Goal: Find specific page/section: Find specific page/section

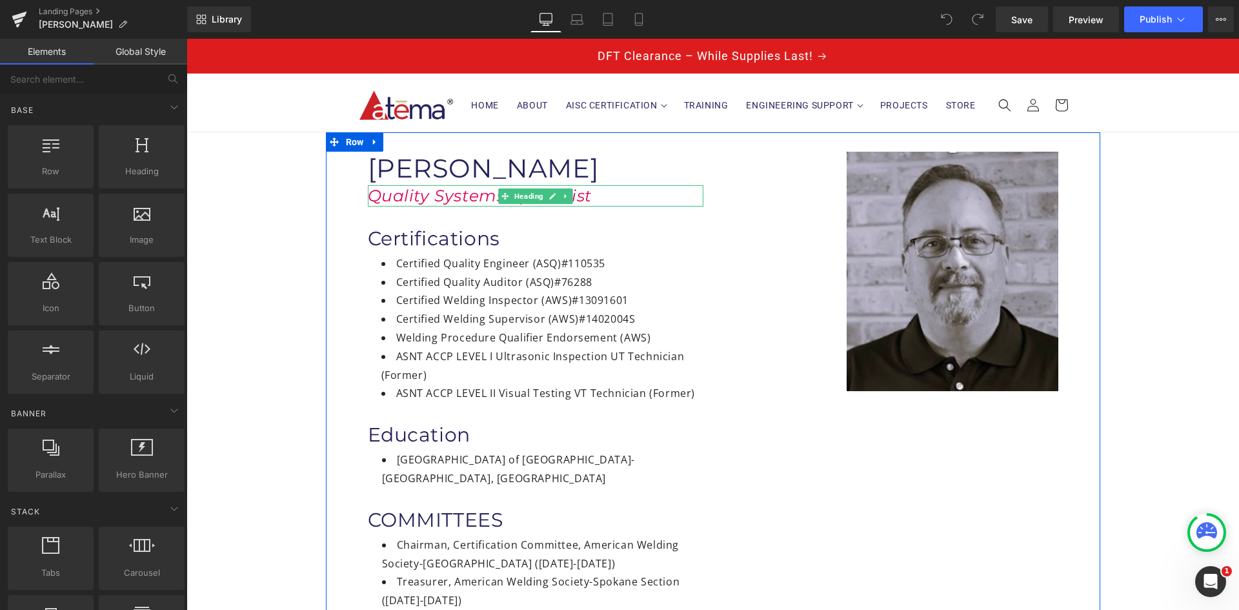
click at [487, 197] on icon "Quality Systems Specialist" at bounding box center [480, 195] width 224 height 19
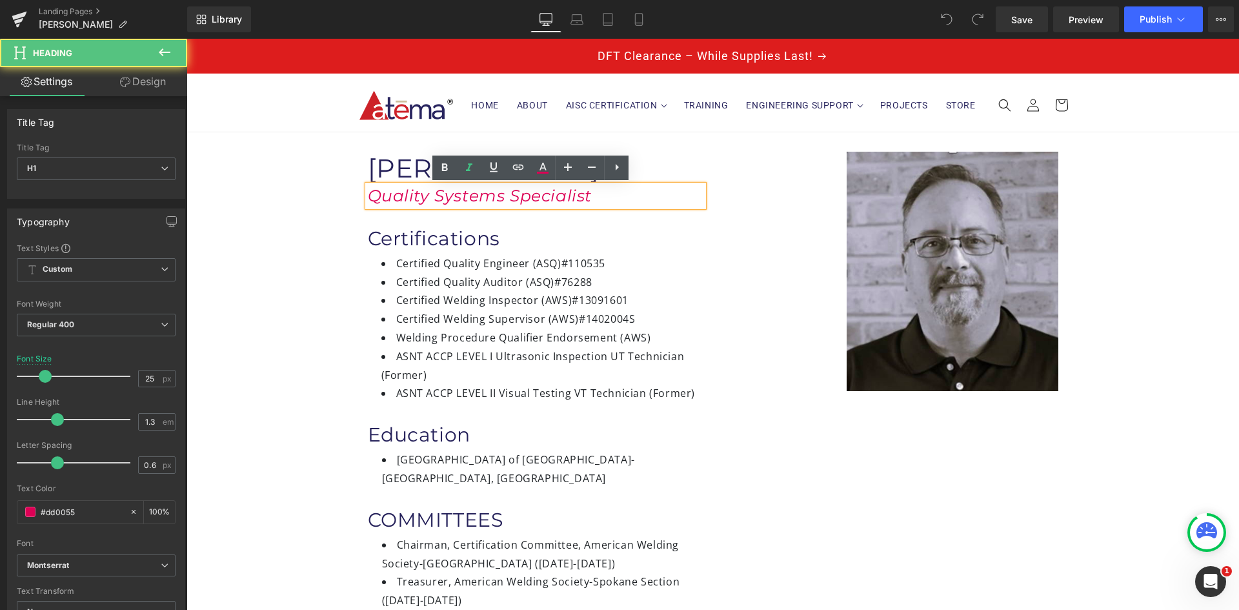
click at [496, 197] on icon "Quality Systems Specialist" at bounding box center [480, 195] width 224 height 19
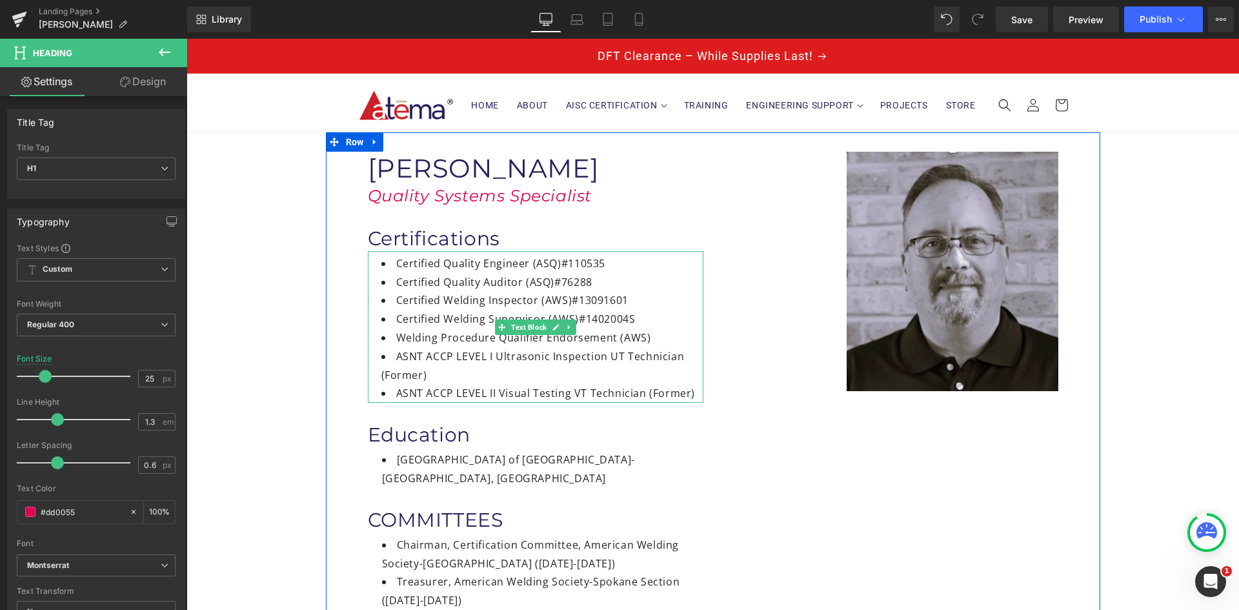
click at [648, 336] on li "Welding Procedure Qualifier Endorsement (AWS)" at bounding box center [542, 337] width 322 height 19
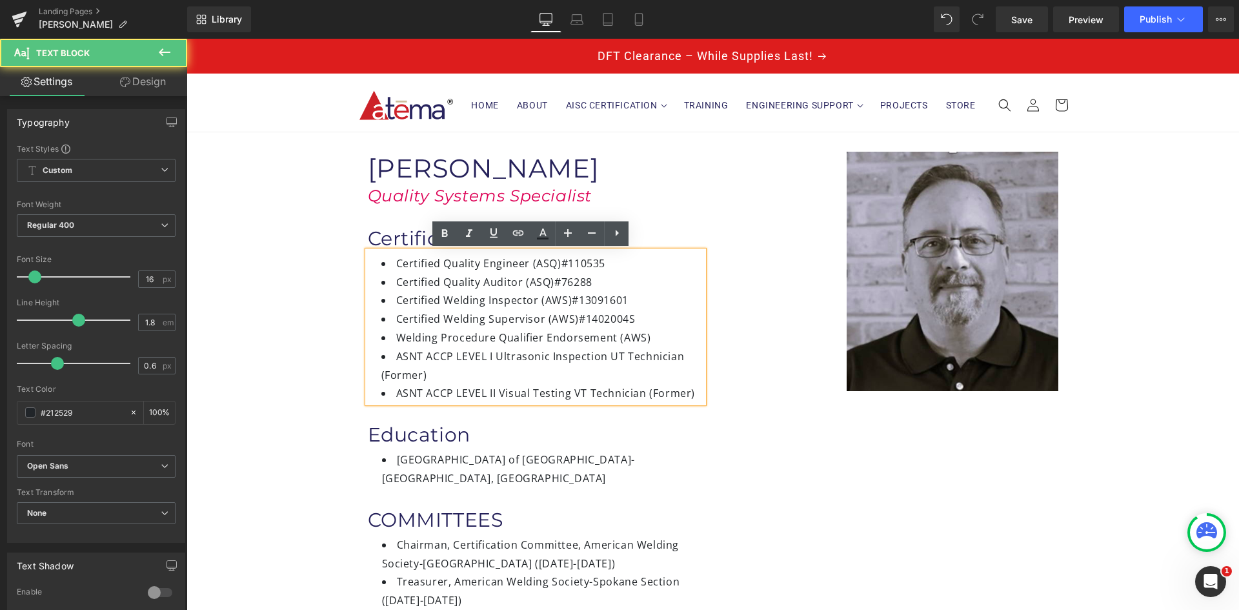
click at [642, 337] on li "Welding Procedure Qualifier Endorsement (AWS)" at bounding box center [542, 337] width 322 height 19
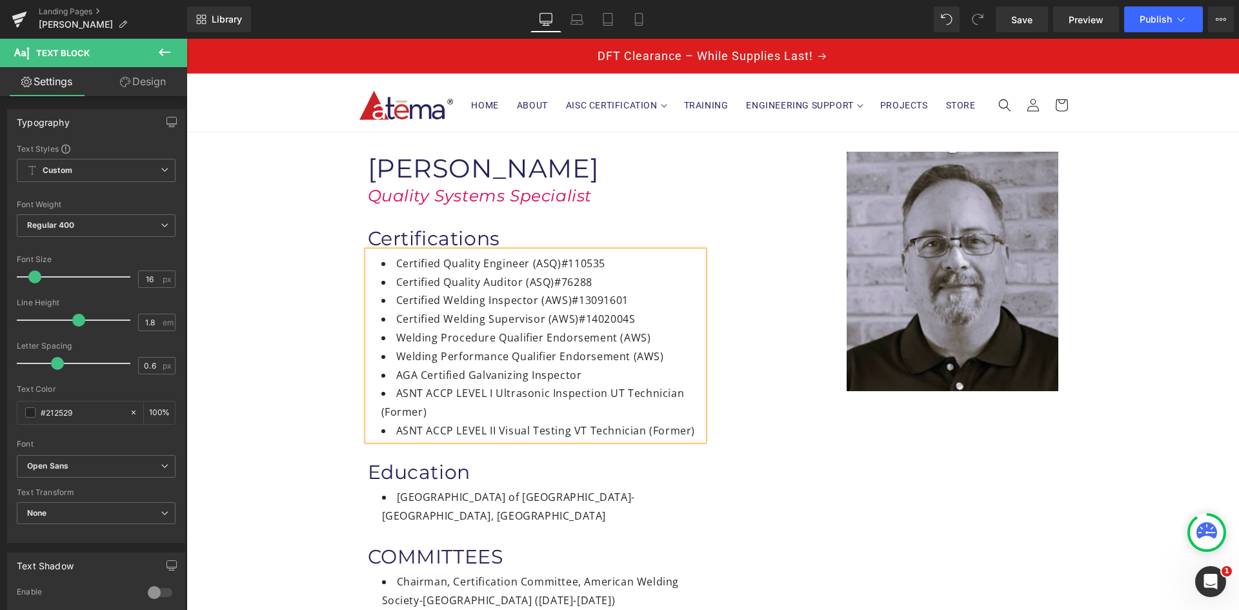
click at [730, 476] on div "Image Jeffrey Stankiewicz Heading Quality Systems Specialist Heading Certificat…" at bounding box center [713, 426] width 774 height 588
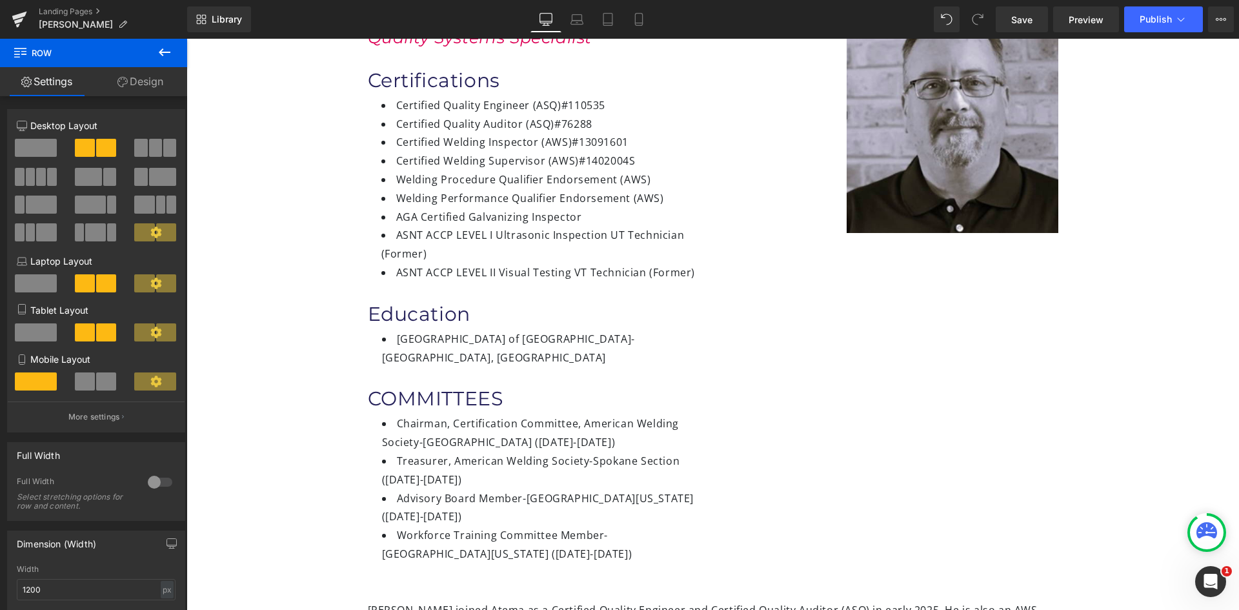
scroll to position [194, 0]
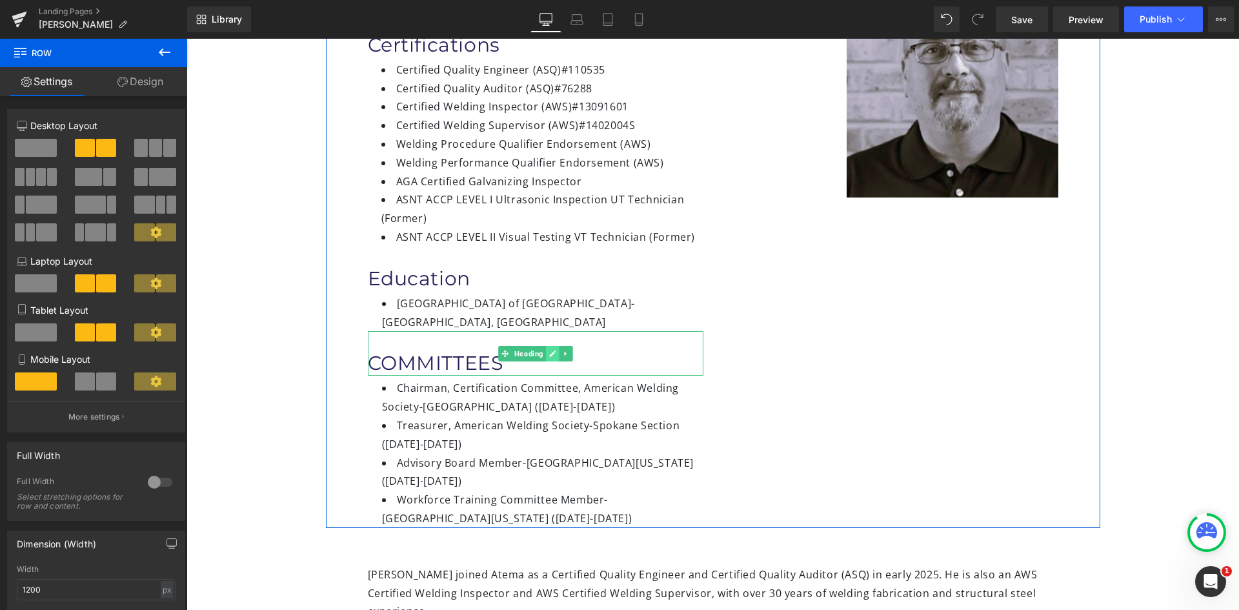
click at [546, 346] on link at bounding box center [553, 353] width 14 height 15
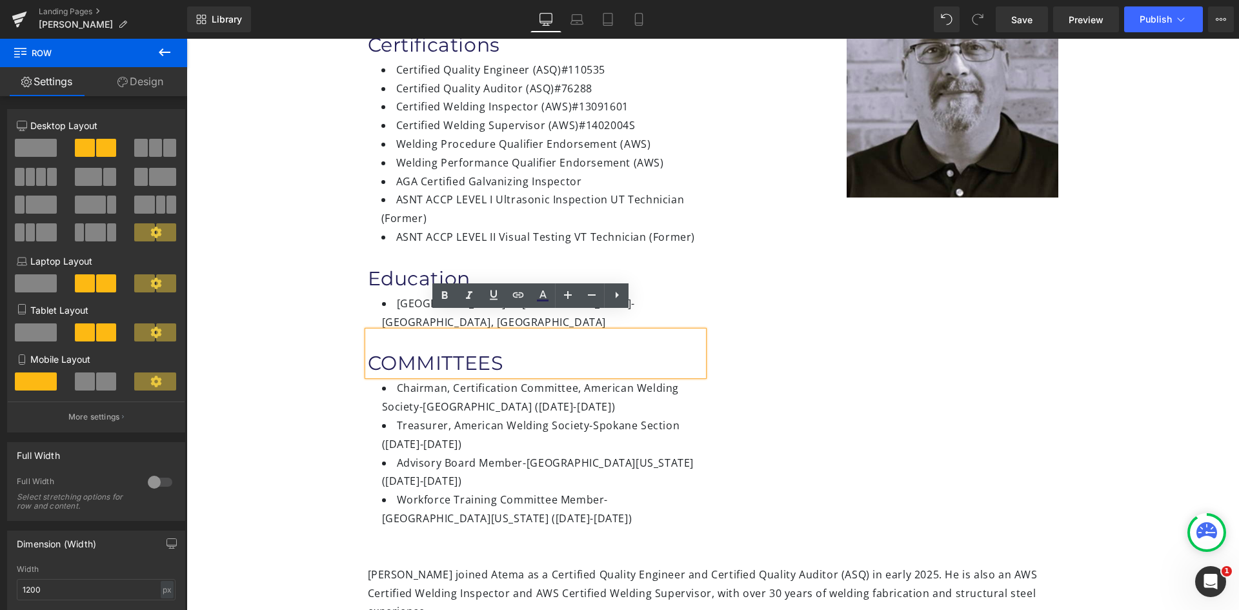
click at [511, 350] on h1 "COMMITTEES" at bounding box center [535, 362] width 335 height 25
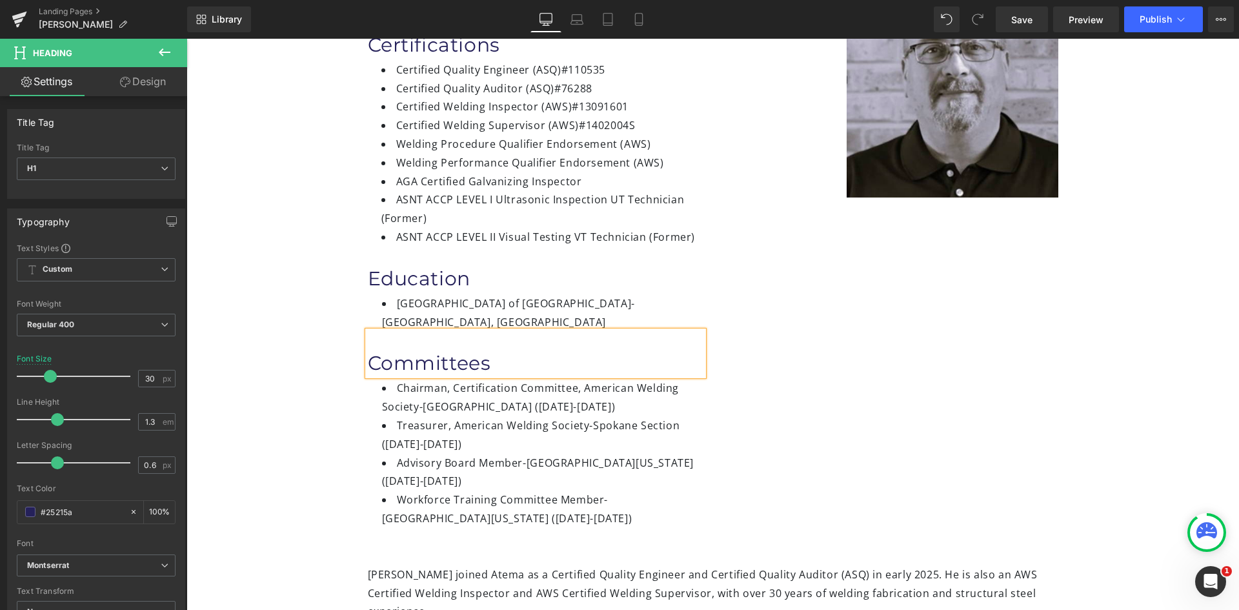
click at [839, 439] on div "Image Jeffrey Stankiewicz Heading Quality Systems Specialist Heading Certificat…" at bounding box center [713, 233] width 774 height 588
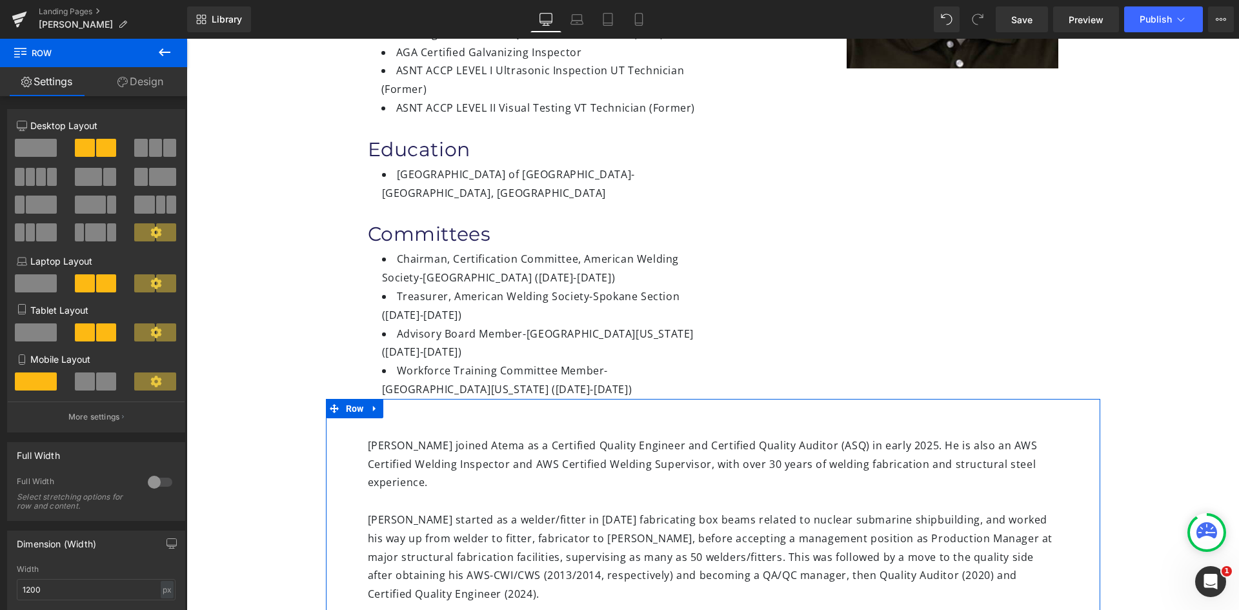
scroll to position [0, 0]
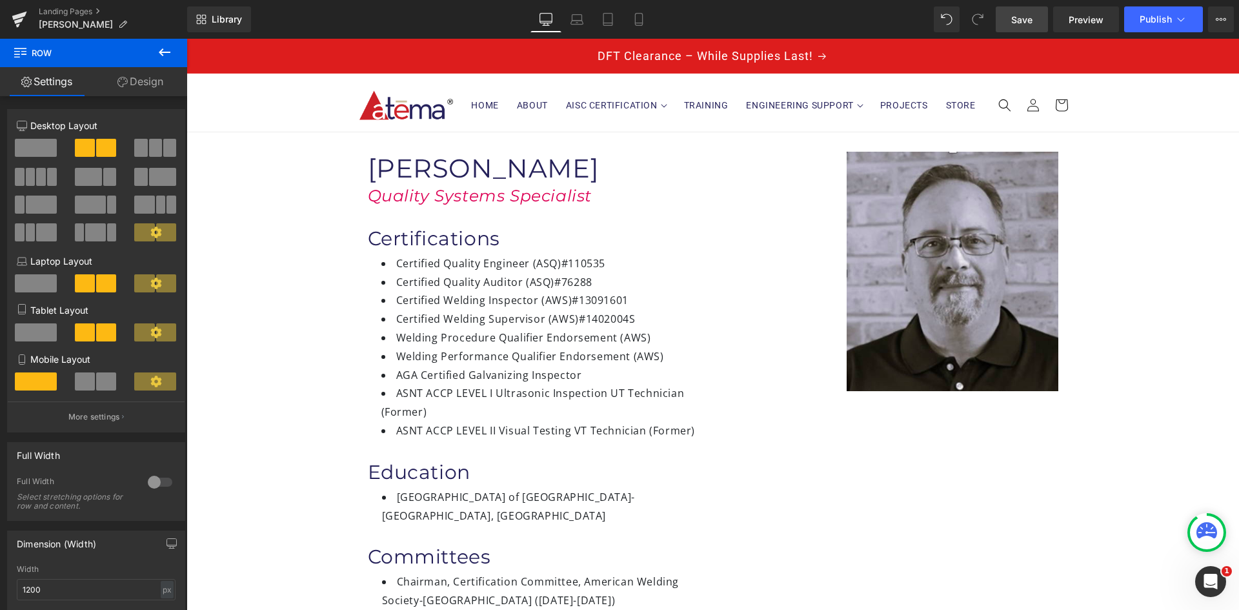
click at [1026, 24] on span "Save" at bounding box center [1021, 20] width 21 height 14
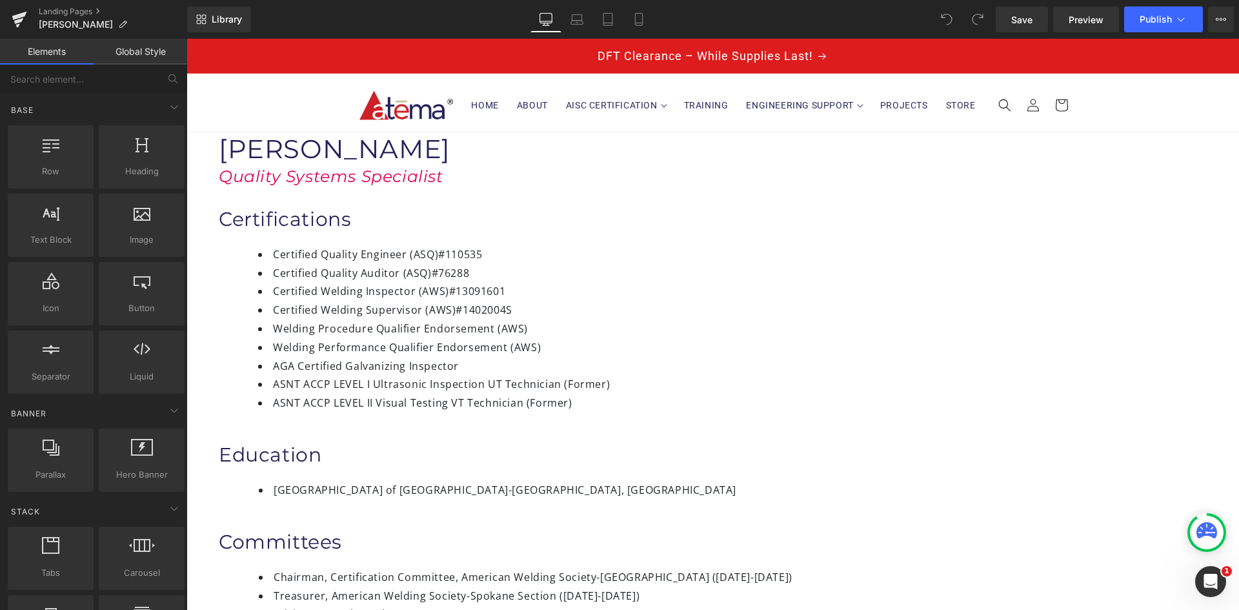
click at [482, 261] on span "#110535" at bounding box center [460, 254] width 44 height 14
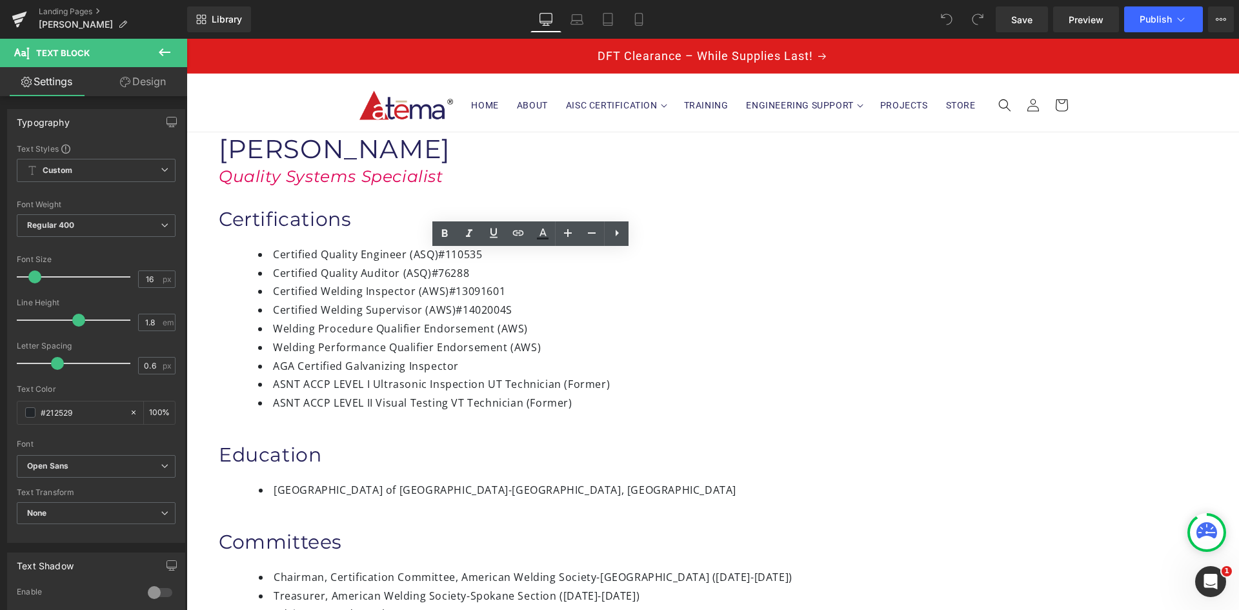
click at [553, 263] on li "Certified Quality Engineer (ASQ) #110535" at bounding box center [593, 254] width 670 height 19
click at [482, 261] on span "#110535" at bounding box center [460, 254] width 44 height 14
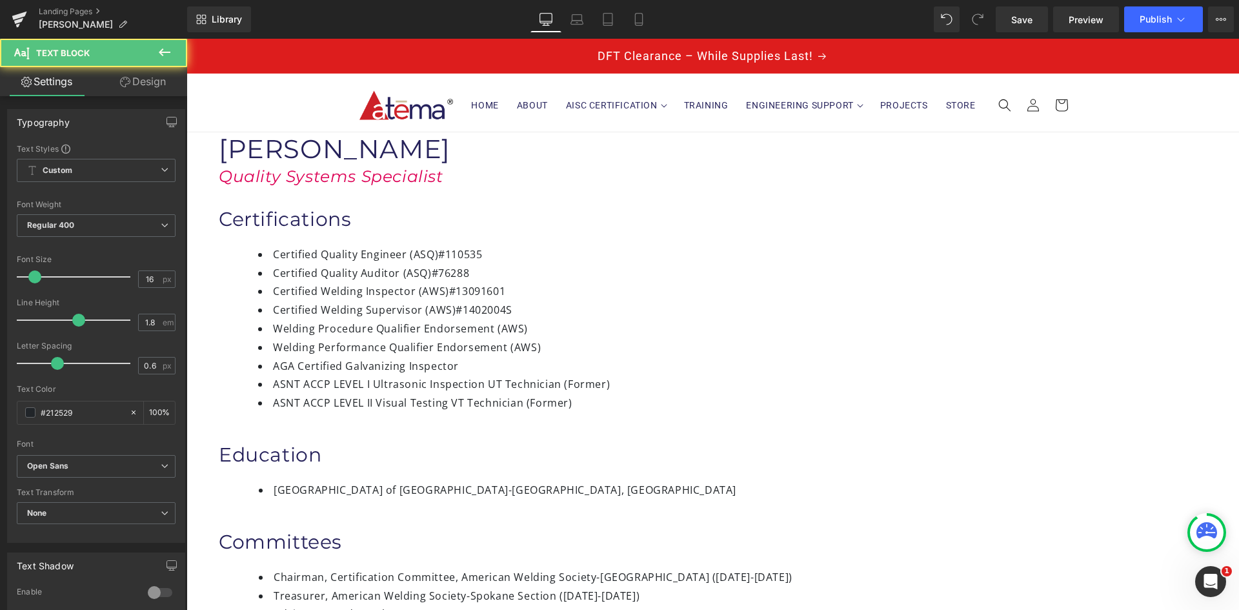
click at [470, 279] on span "#76288" at bounding box center [451, 273] width 38 height 14
click at [505, 298] on span "#13091601" at bounding box center [477, 291] width 56 height 14
click at [570, 318] on li "Certified Welding Supervisor (AWS) #1402004S" at bounding box center [593, 310] width 670 height 19
click at [650, 338] on li "Welding Procedure Qualifier Endorsement (AWS)" at bounding box center [593, 328] width 670 height 19
click at [662, 337] on li "Welding Procedure Qualifier Endorsement (AWS) #" at bounding box center [593, 328] width 670 height 19
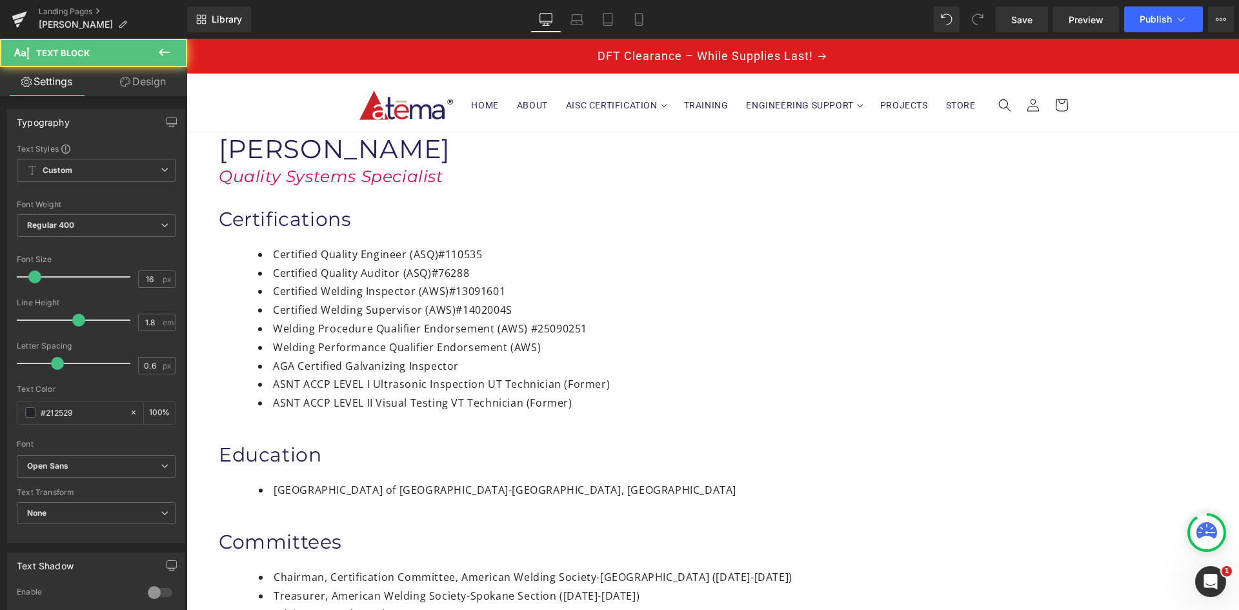
click at [659, 357] on li "Welding Performance Qualifier Endorsement (AWS)" at bounding box center [593, 347] width 670 height 19
drag, startPoint x: 696, startPoint y: 315, endPoint x: 708, endPoint y: 315, distance: 12.3
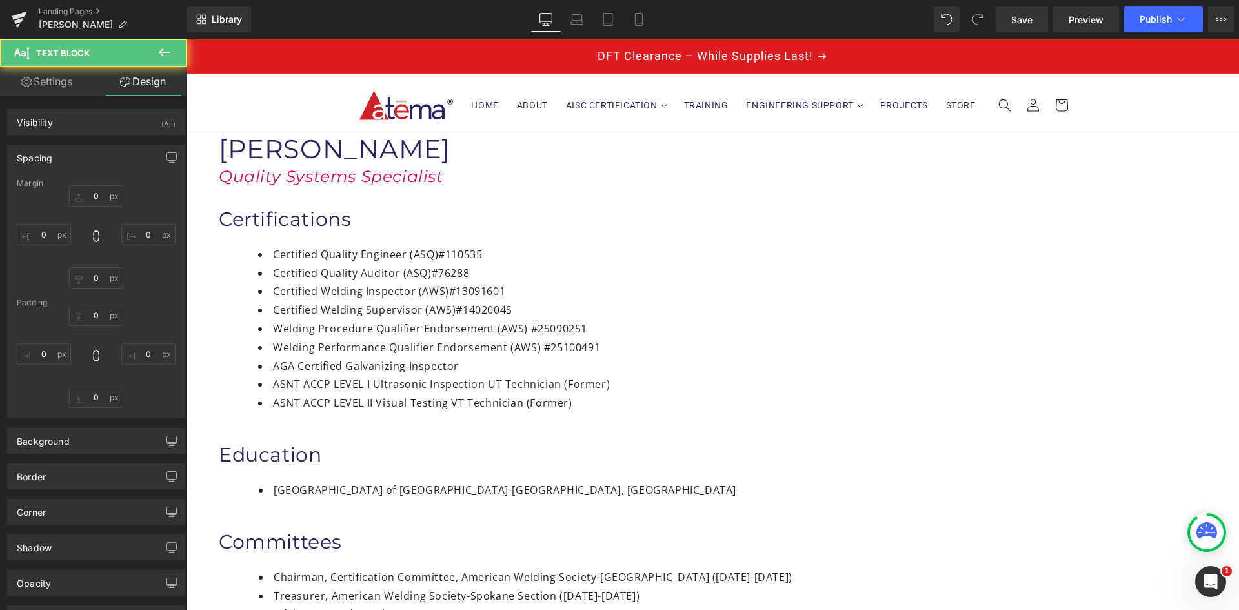
type input "0"
type input "5"
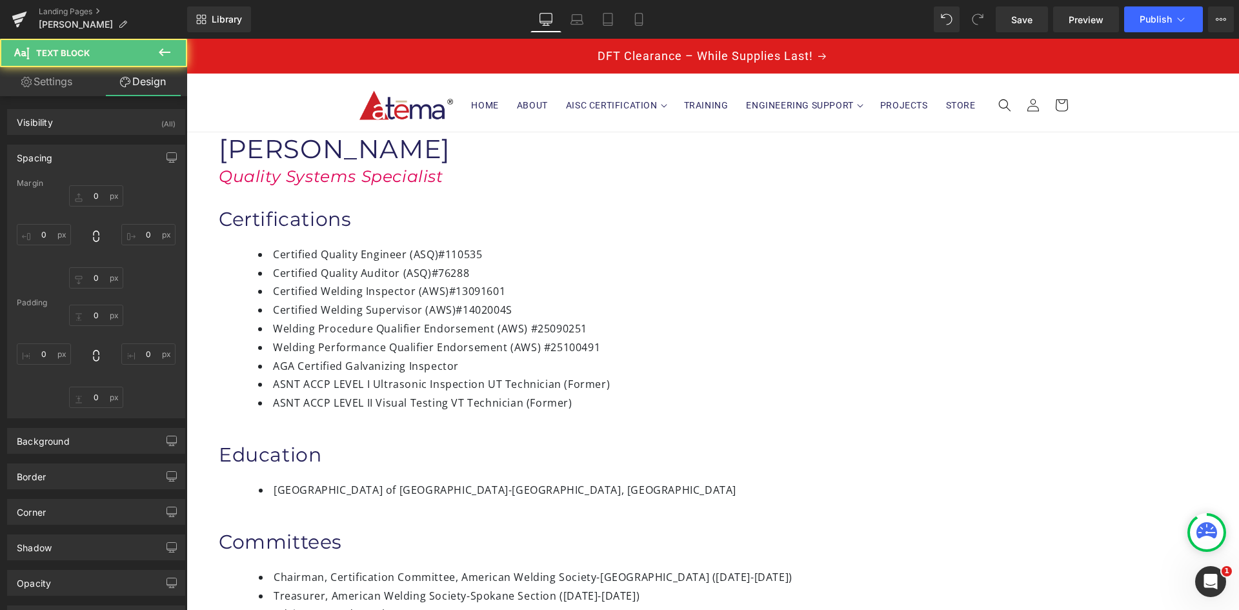
type input "0"
type input "21"
type input "0px"
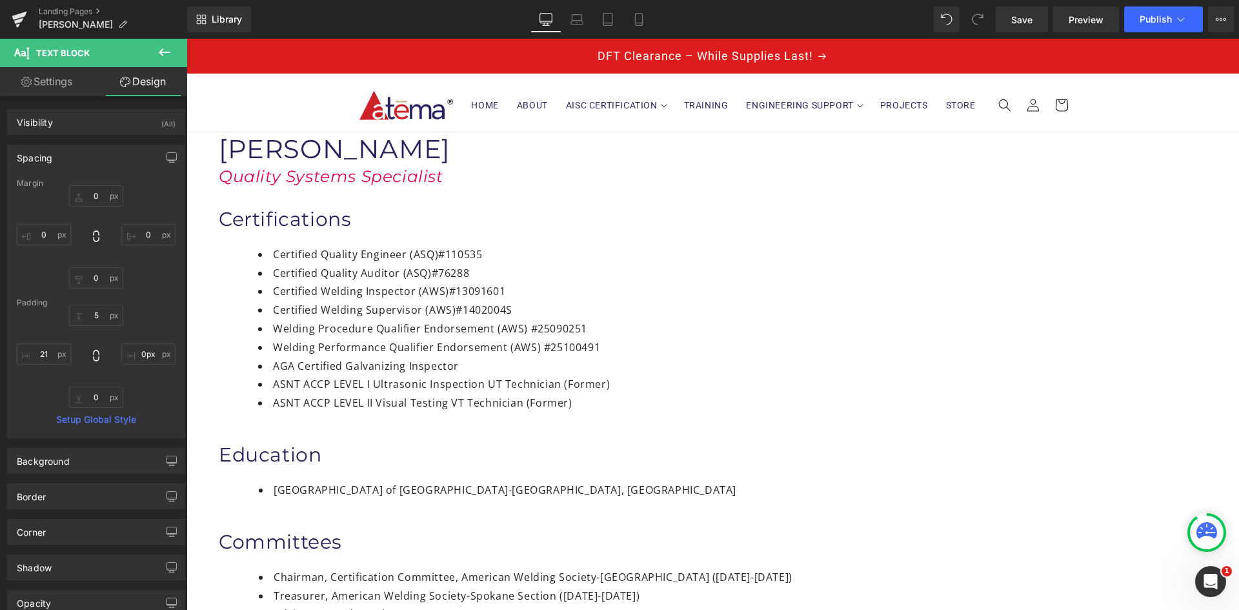
drag, startPoint x: 696, startPoint y: 318, endPoint x: 718, endPoint y: 318, distance: 21.9
click at [675, 301] on li "Certified Welding Inspector (AWS) #13091601" at bounding box center [593, 291] width 670 height 19
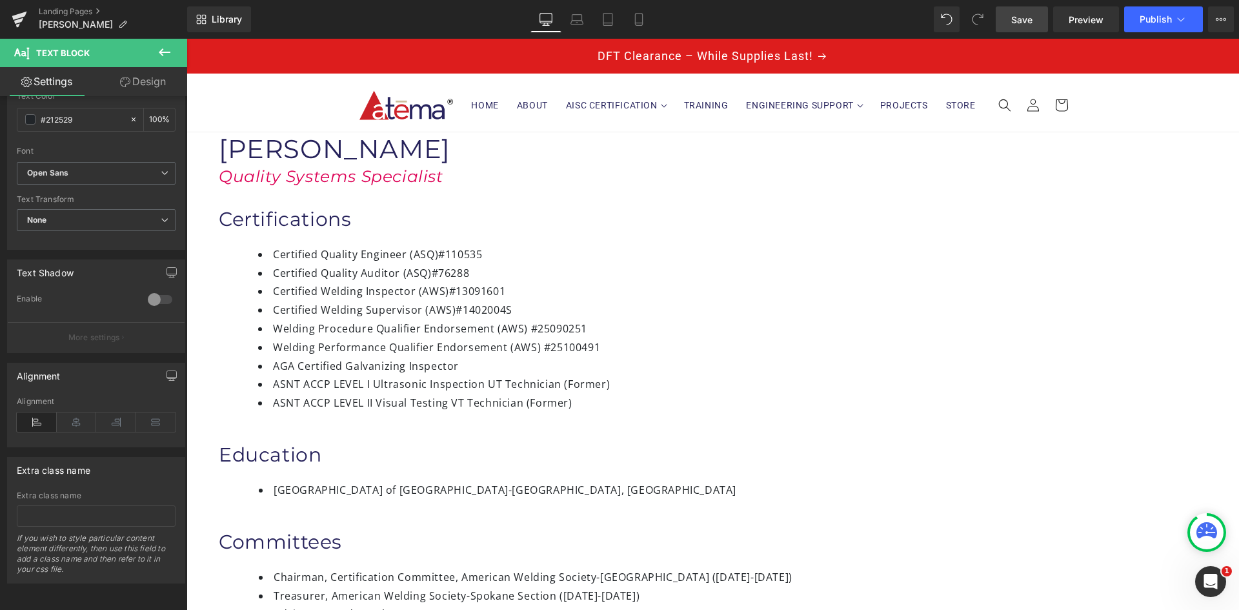
click at [1031, 23] on span "Save" at bounding box center [1021, 20] width 21 height 14
